Goal: Communication & Community: Answer question/provide support

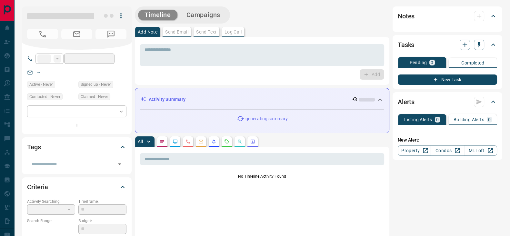
type input "**"
type input "**********"
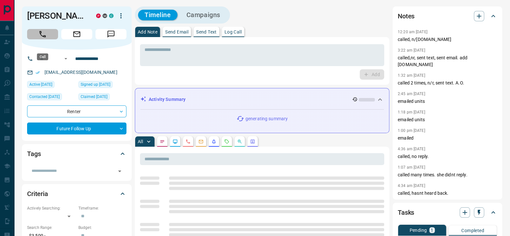
click at [42, 38] on icon "Call" at bounding box center [42, 34] width 8 height 8
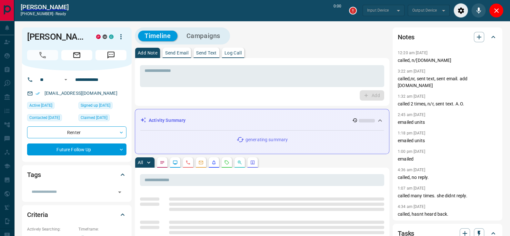
type input "*******"
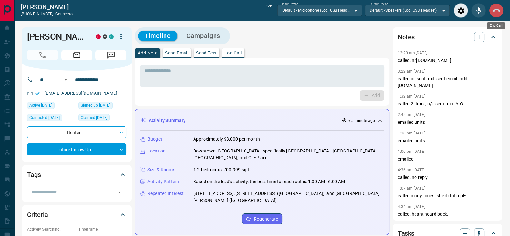
click at [495, 7] on icon "End Call" at bounding box center [497, 11] width 8 height 8
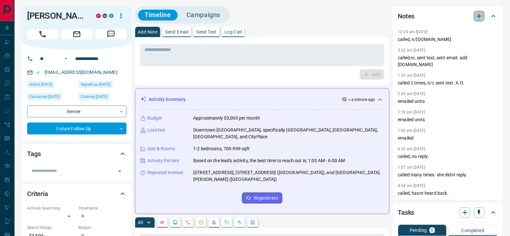
click at [477, 16] on icon "button" at bounding box center [479, 16] width 5 height 5
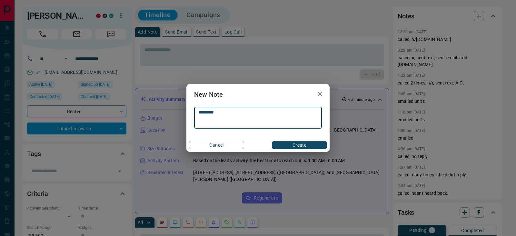
type textarea "*********"
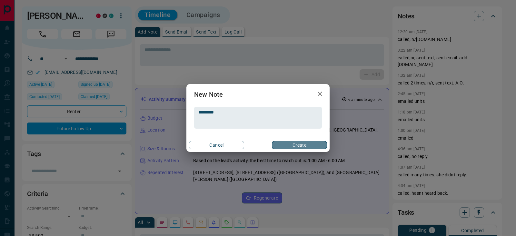
drag, startPoint x: 285, startPoint y: 142, endPoint x: 293, endPoint y: 130, distance: 14.1
click at [285, 142] on button "Create" at bounding box center [299, 145] width 55 height 8
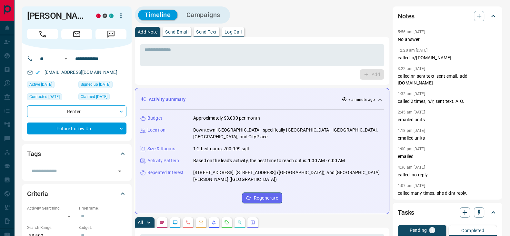
drag, startPoint x: 47, startPoint y: 25, endPoint x: 26, endPoint y: 15, distance: 23.0
click at [26, 15] on div "[PERSON_NAME] P M C" at bounding box center [77, 27] width 110 height 43
drag, startPoint x: 97, startPoint y: 82, endPoint x: 43, endPoint y: 83, distance: 54.8
click at [43, 78] on div "[EMAIL_ADDRESS][DOMAIN_NAME]" at bounding box center [76, 72] width 99 height 11
copy link "[EMAIL_ADDRESS][DOMAIN_NAME]"
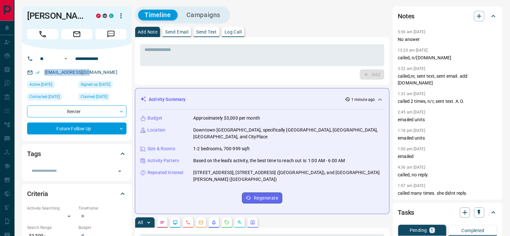
copy link "[EMAIL_ADDRESS][DOMAIN_NAME]"
click at [95, 78] on div "[EMAIL_ADDRESS][DOMAIN_NAME]" at bounding box center [76, 72] width 99 height 11
click at [92, 78] on div "[EMAIL_ADDRESS][DOMAIN_NAME]" at bounding box center [76, 72] width 99 height 11
drag, startPoint x: 94, startPoint y: 81, endPoint x: 34, endPoint y: 83, distance: 60.0
click at [34, 78] on div "[EMAIL_ADDRESS][DOMAIN_NAME]" at bounding box center [76, 72] width 99 height 11
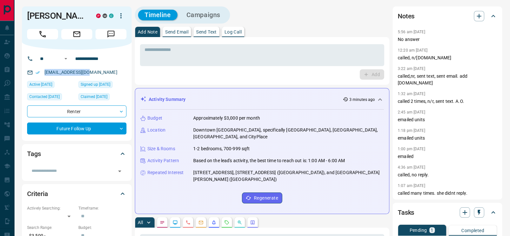
copy link "[EMAIL_ADDRESS][DOMAIN_NAME]"
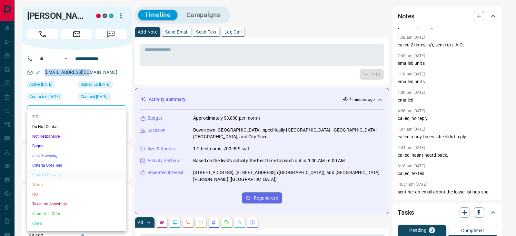
drag, startPoint x: 71, startPoint y: 140, endPoint x: 225, endPoint y: 87, distance: 163.2
click at [231, 76] on div at bounding box center [258, 118] width 516 height 236
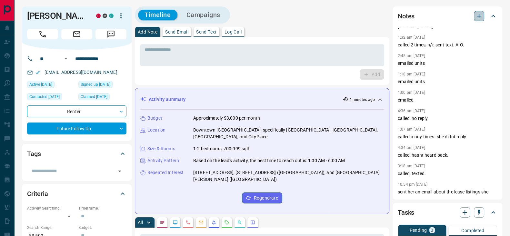
click at [479, 13] on icon "button" at bounding box center [479, 16] width 8 height 8
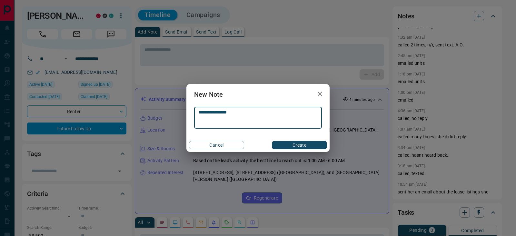
type textarea "**********"
drag, startPoint x: 298, startPoint y: 144, endPoint x: 298, endPoint y: 140, distance: 3.9
click at [298, 144] on button "Create" at bounding box center [299, 145] width 55 height 8
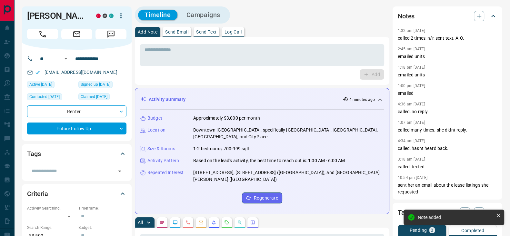
scroll to position [75, 0]
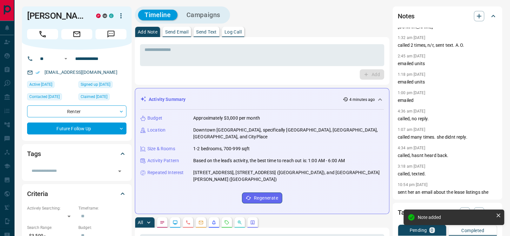
click at [213, 33] on p "Send Text" at bounding box center [206, 32] width 21 height 5
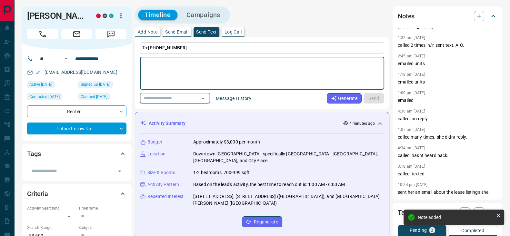
click at [184, 98] on input "text" at bounding box center [165, 98] width 49 height 8
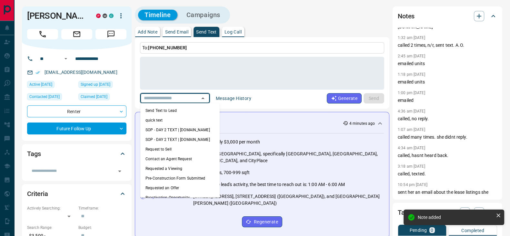
click at [173, 110] on li "Send Text to Lead" at bounding box center [179, 111] width 79 height 10
type textarea "**********"
type input "**********"
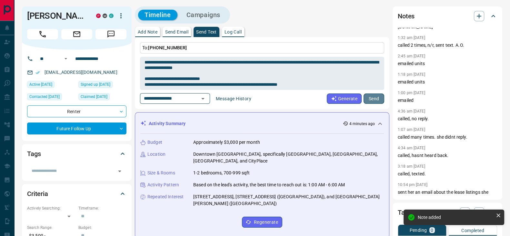
click at [375, 96] on button "Send" at bounding box center [374, 99] width 21 height 10
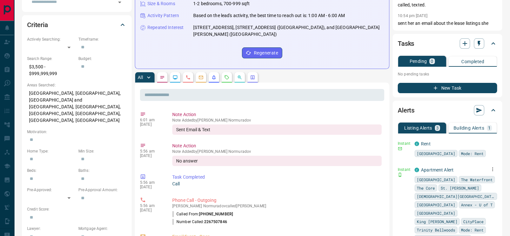
scroll to position [161, 0]
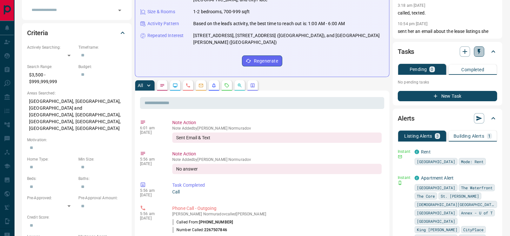
click at [480, 52] on icon "button" at bounding box center [479, 51] width 6 height 6
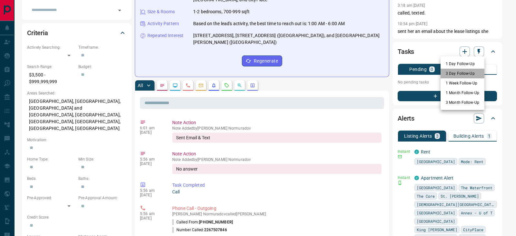
click at [461, 75] on li "3 Day Follow-Up" at bounding box center [463, 74] width 44 height 10
